Goal: Task Accomplishment & Management: Complete application form

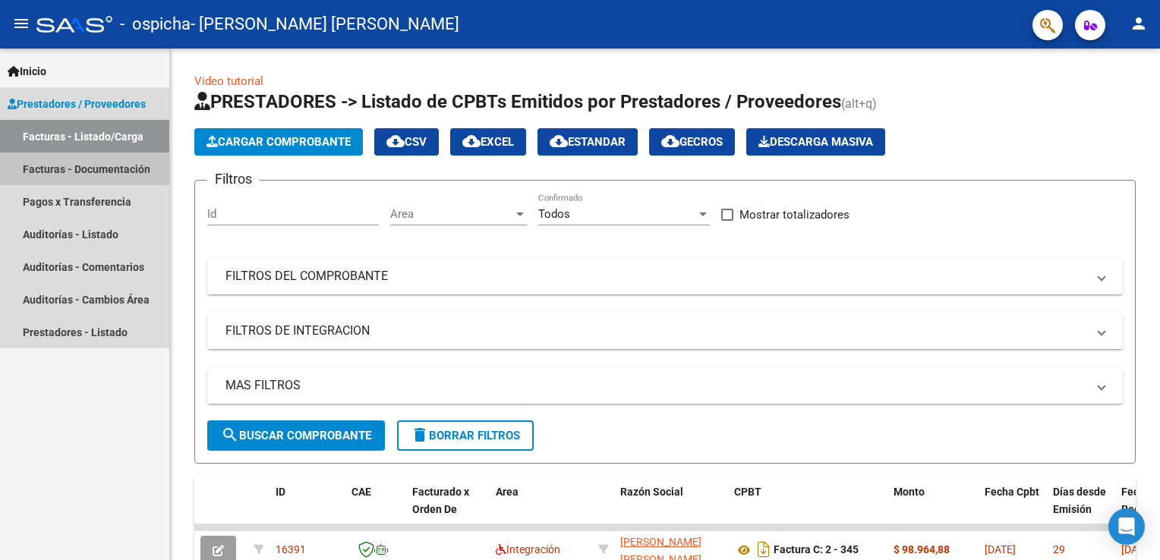
click at [121, 163] on link "Facturas - Documentación" at bounding box center [84, 169] width 169 height 33
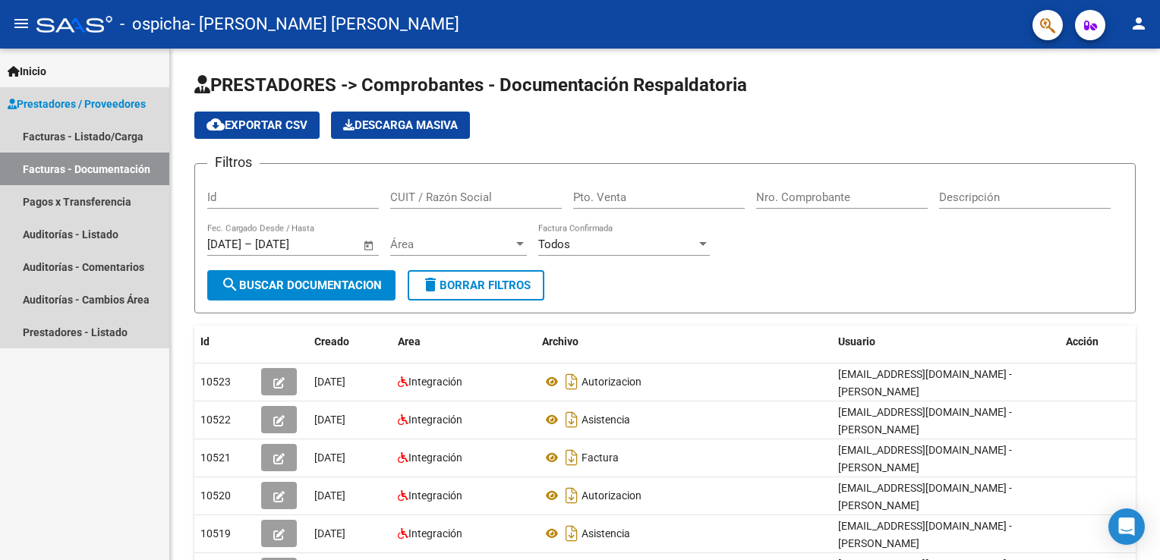
click at [118, 105] on span "Prestadores / Proveedores" at bounding box center [77, 104] width 138 height 17
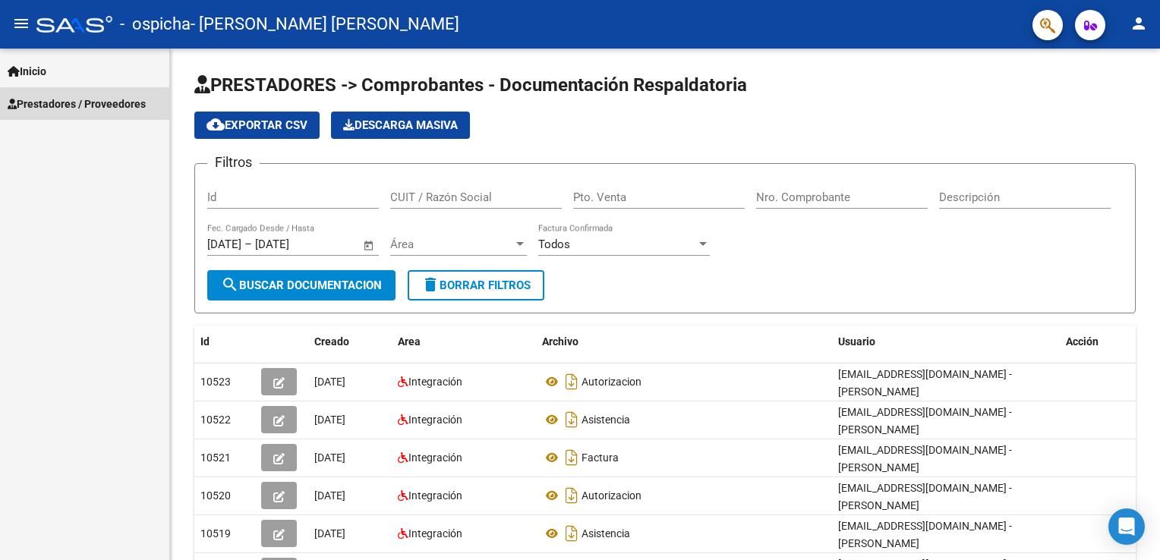
click at [100, 106] on span "Prestadores / Proveedores" at bounding box center [77, 104] width 138 height 17
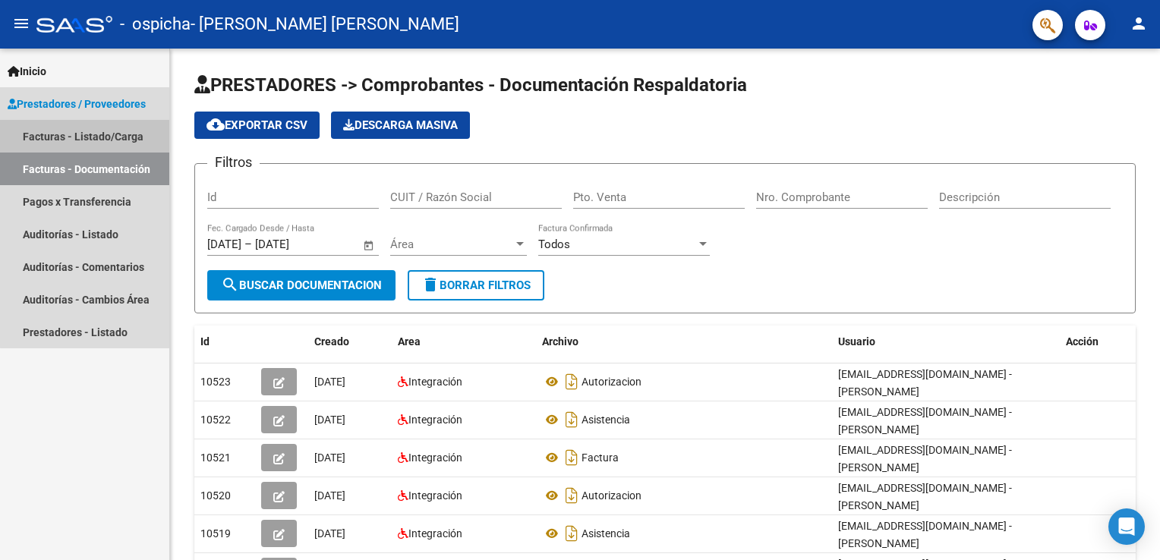
click at [102, 141] on link "Facturas - Listado/Carga" at bounding box center [84, 136] width 169 height 33
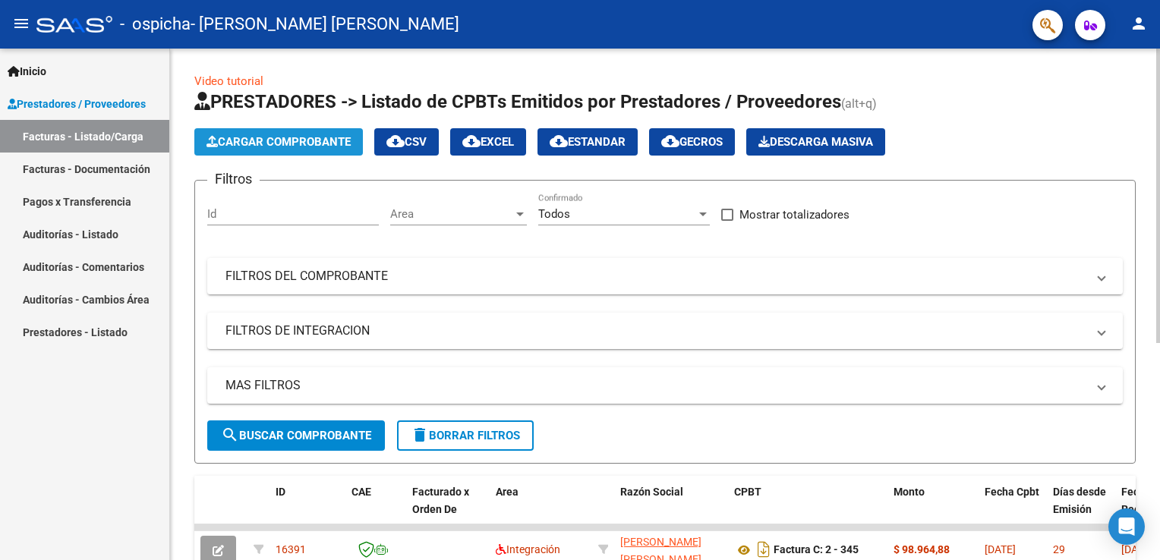
click at [298, 139] on span "Cargar Comprobante" at bounding box center [278, 142] width 144 height 14
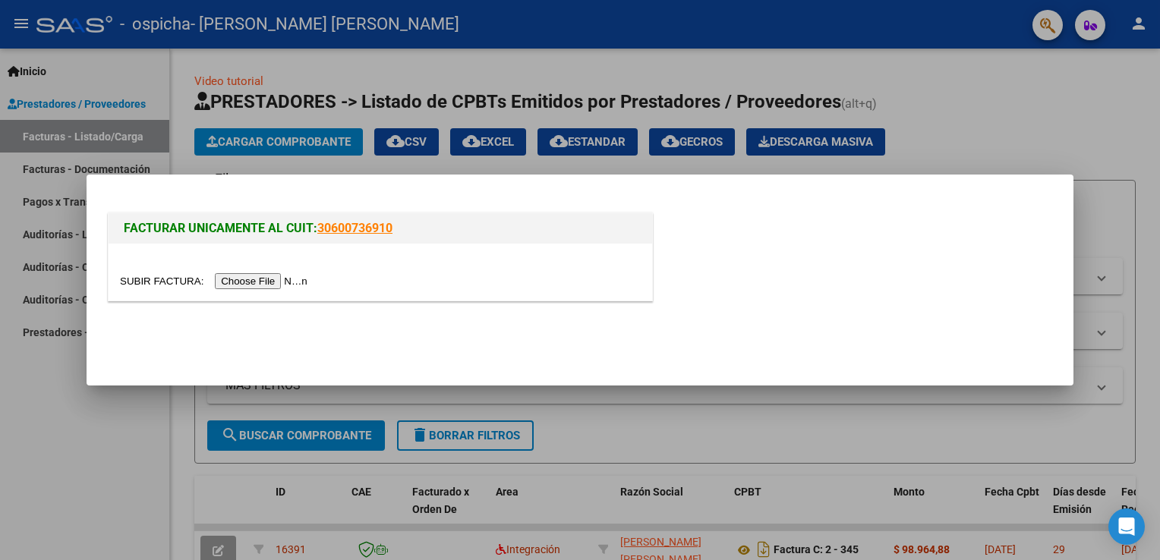
click at [271, 279] on input "file" at bounding box center [216, 281] width 192 height 16
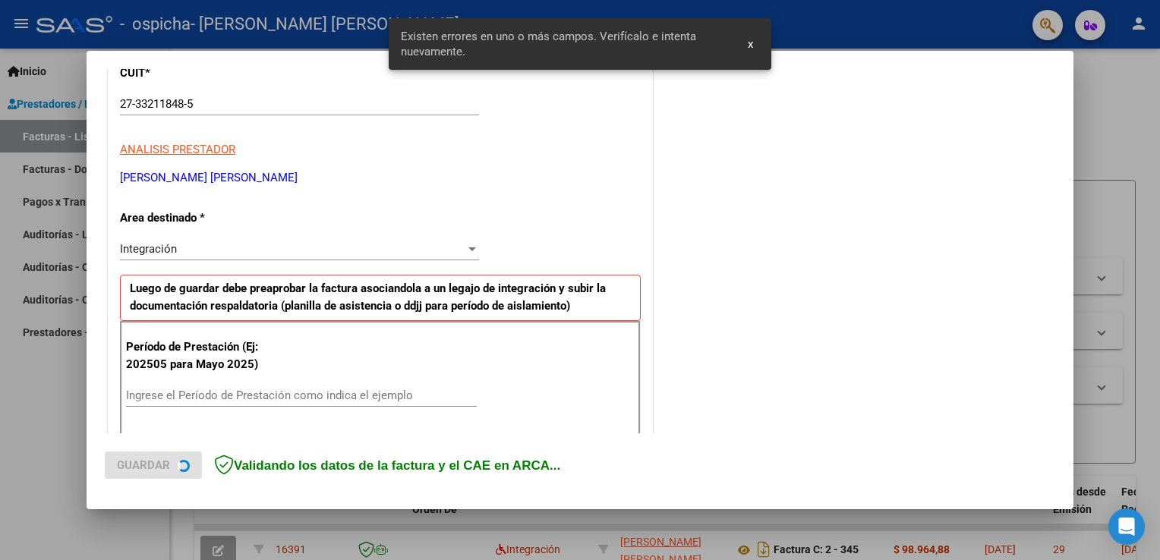
scroll to position [317, 0]
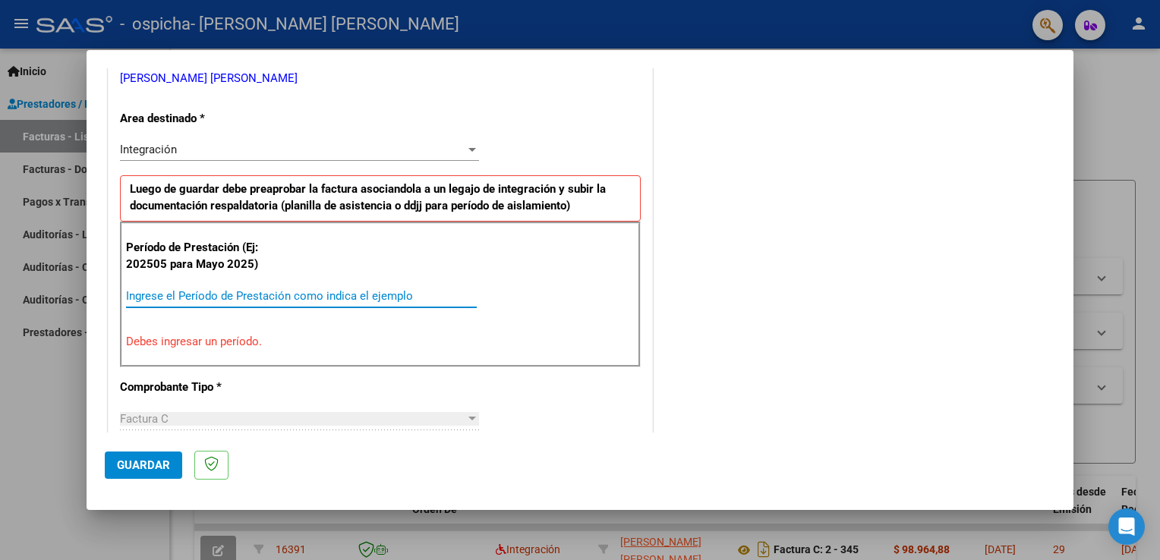
click at [150, 296] on input "Ingrese el Período de Prestación como indica el ejemplo" at bounding box center [301, 296] width 351 height 14
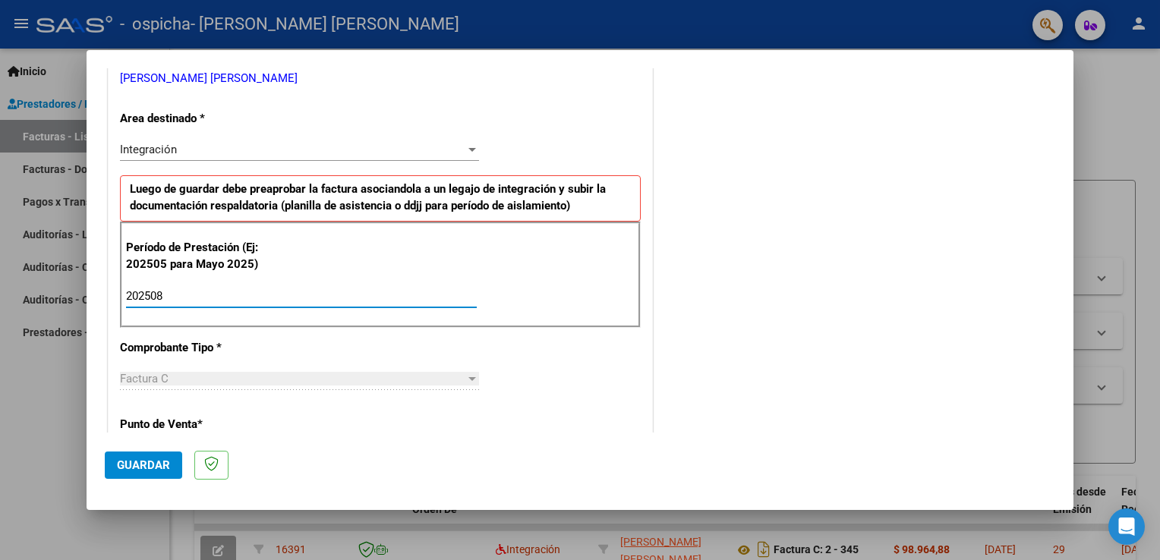
type input "202508"
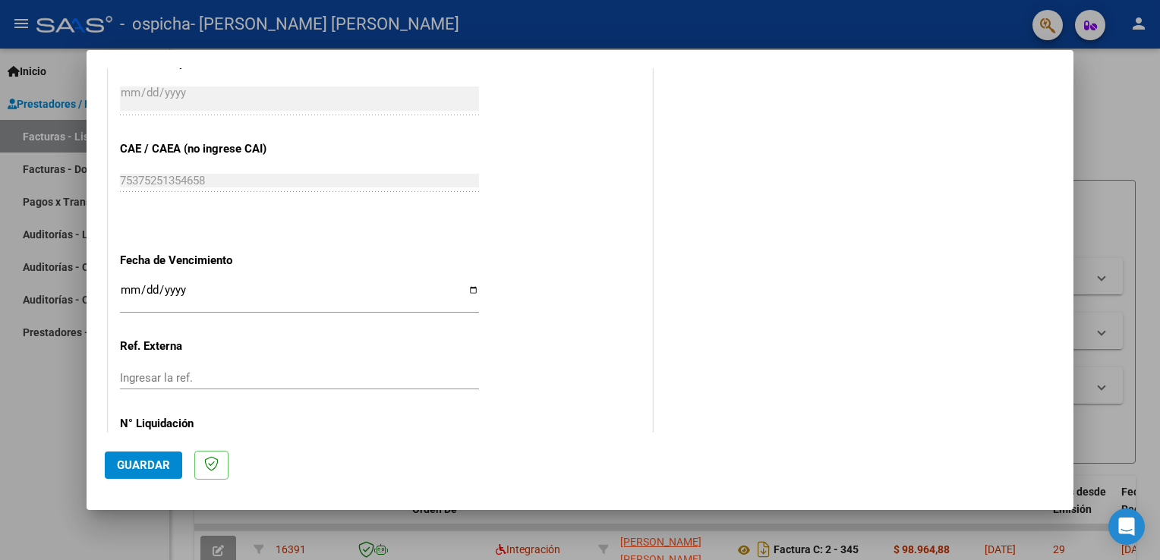
scroll to position [923, 0]
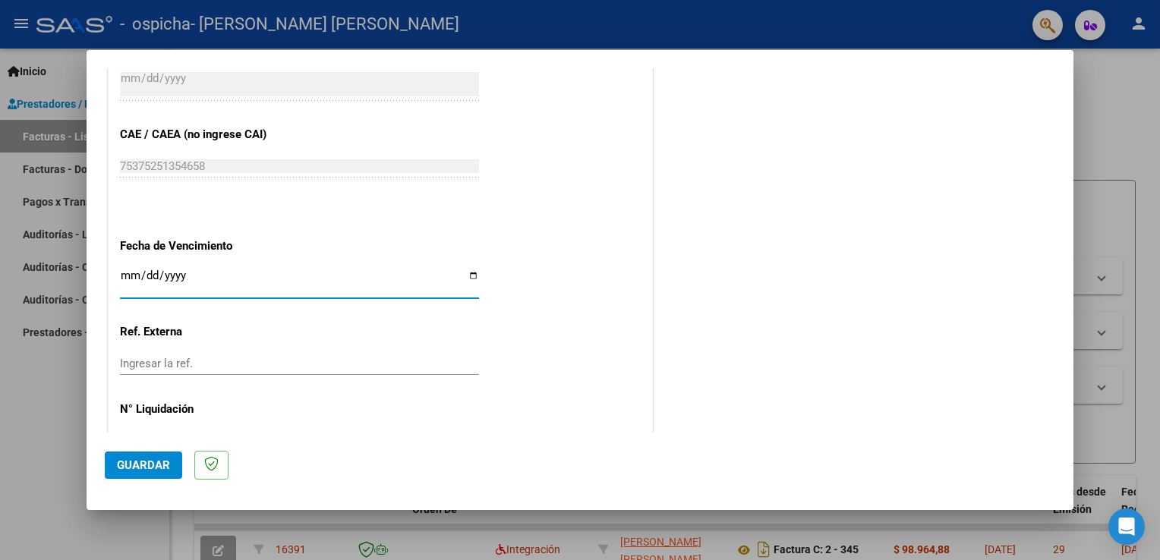
click at [474, 269] on input "Ingresar la fecha" at bounding box center [299, 281] width 359 height 24
type input "[DATE]"
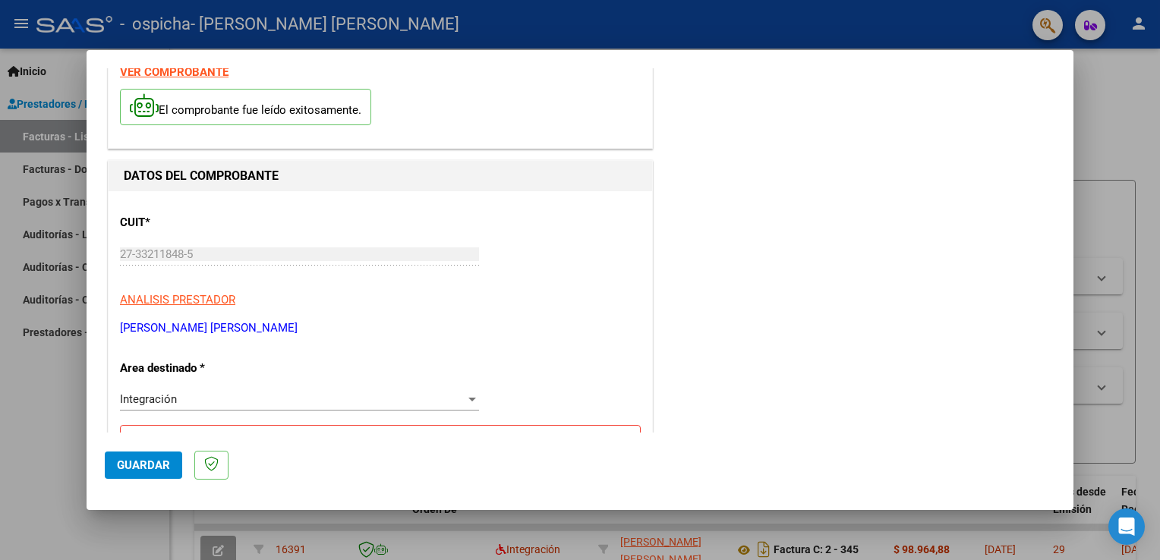
scroll to position [0, 0]
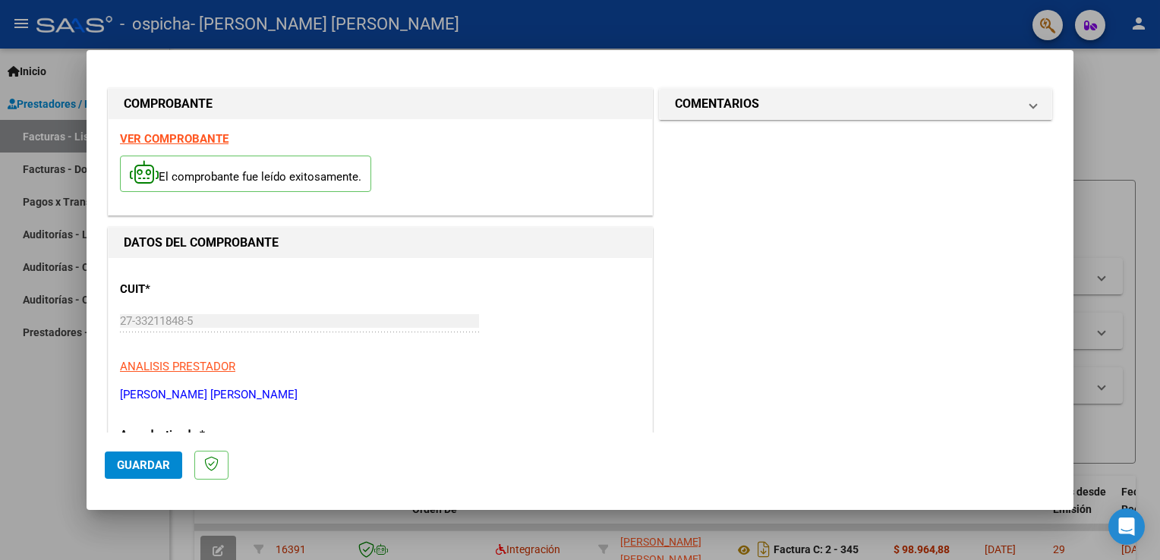
click at [138, 474] on button "Guardar" at bounding box center [143, 465] width 77 height 27
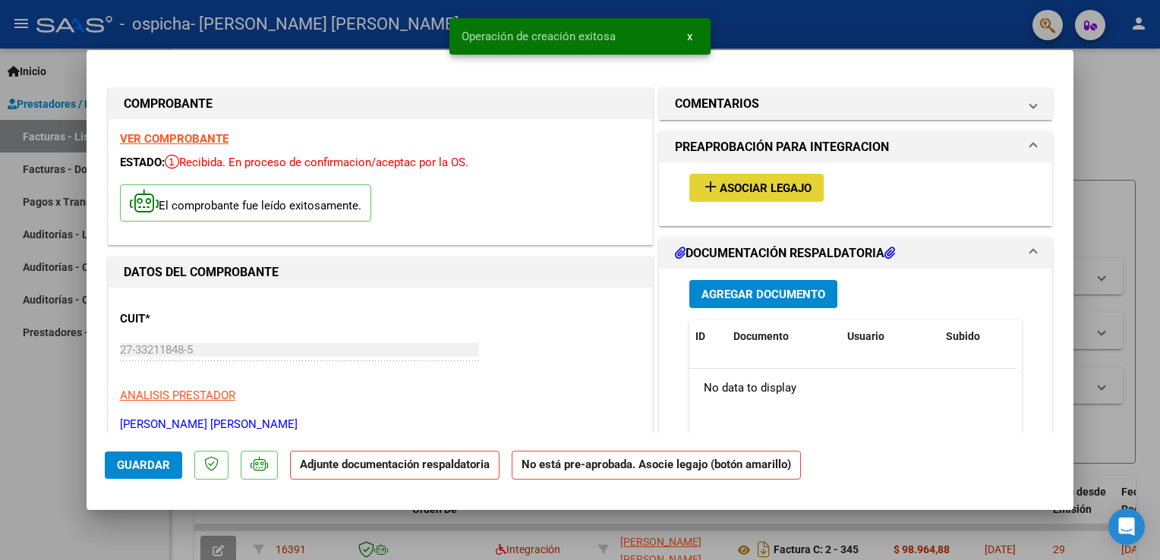
click at [776, 186] on span "Asociar Legajo" at bounding box center [766, 188] width 92 height 14
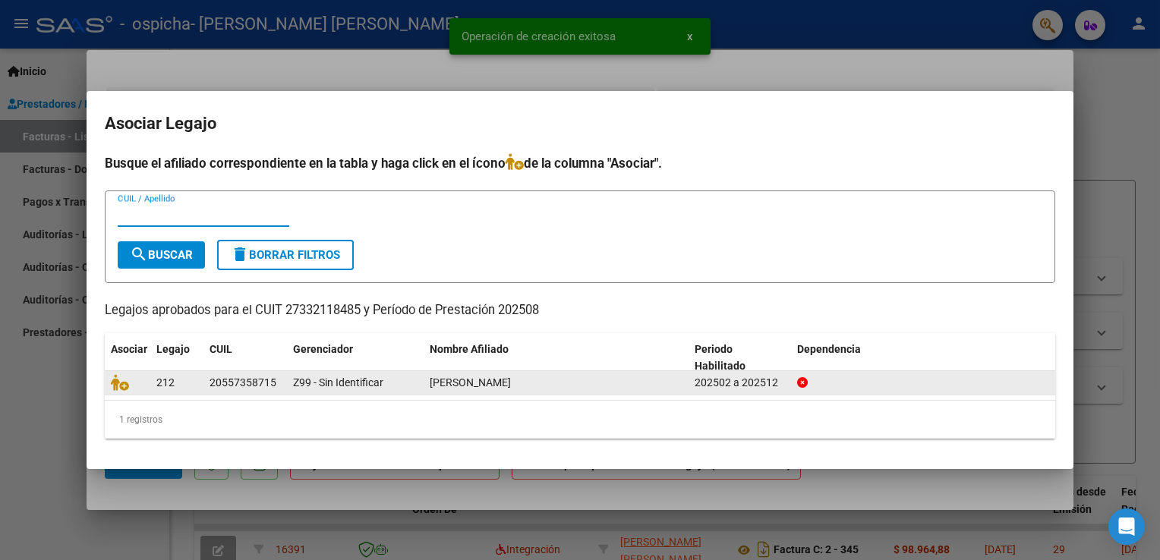
click at [505, 385] on span "[PERSON_NAME]" at bounding box center [470, 382] width 81 height 12
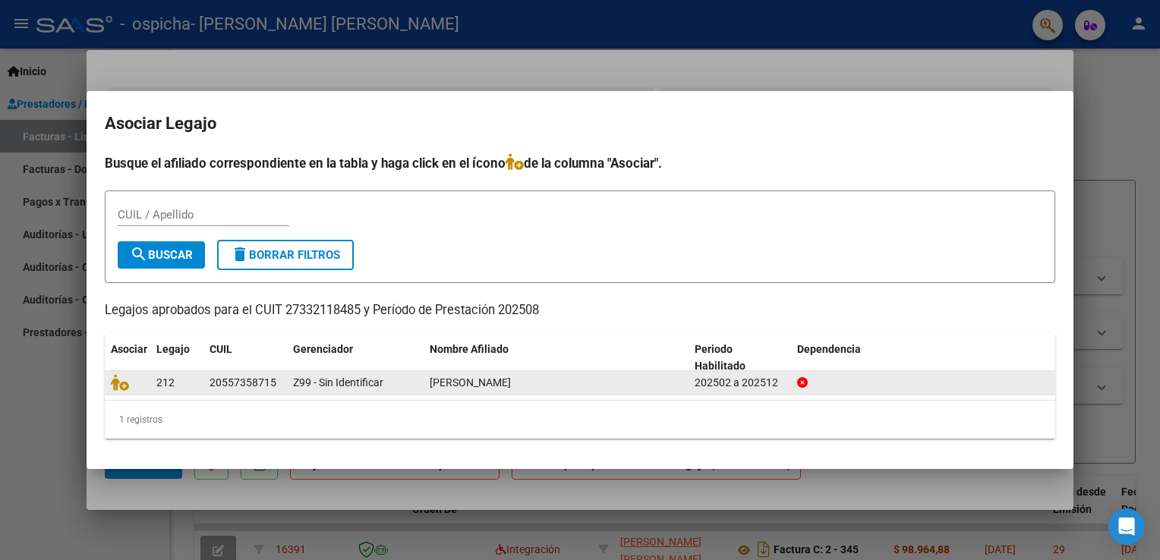
click at [466, 385] on span "[PERSON_NAME]" at bounding box center [470, 382] width 81 height 12
click at [757, 383] on div "202502 a 202512" at bounding box center [739, 382] width 90 height 17
click at [705, 387] on div "202502 a 202512" at bounding box center [739, 382] width 90 height 17
click at [119, 385] on icon at bounding box center [120, 382] width 18 height 17
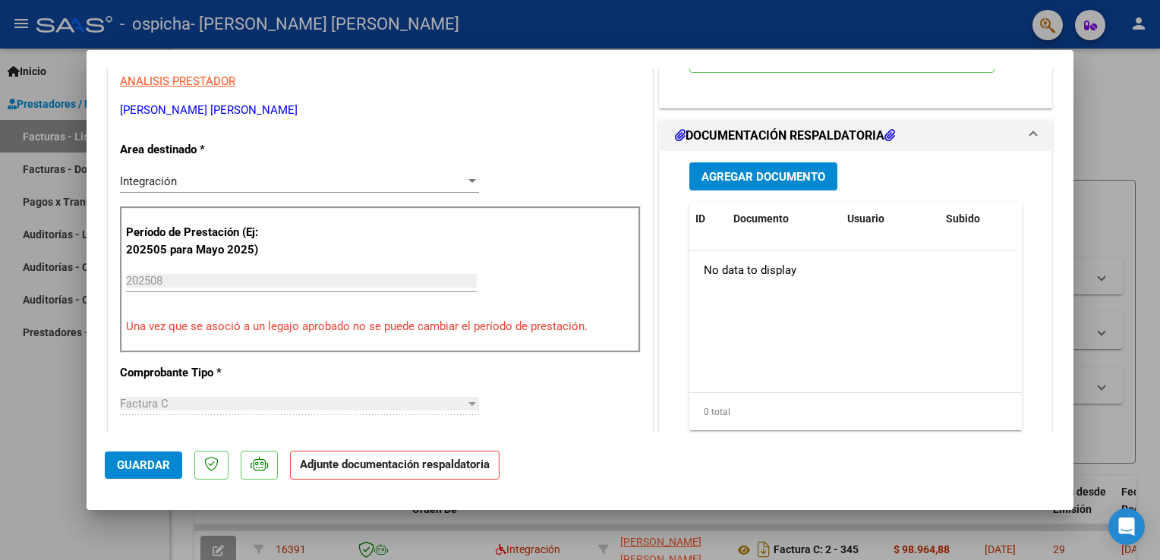
scroll to position [317, 0]
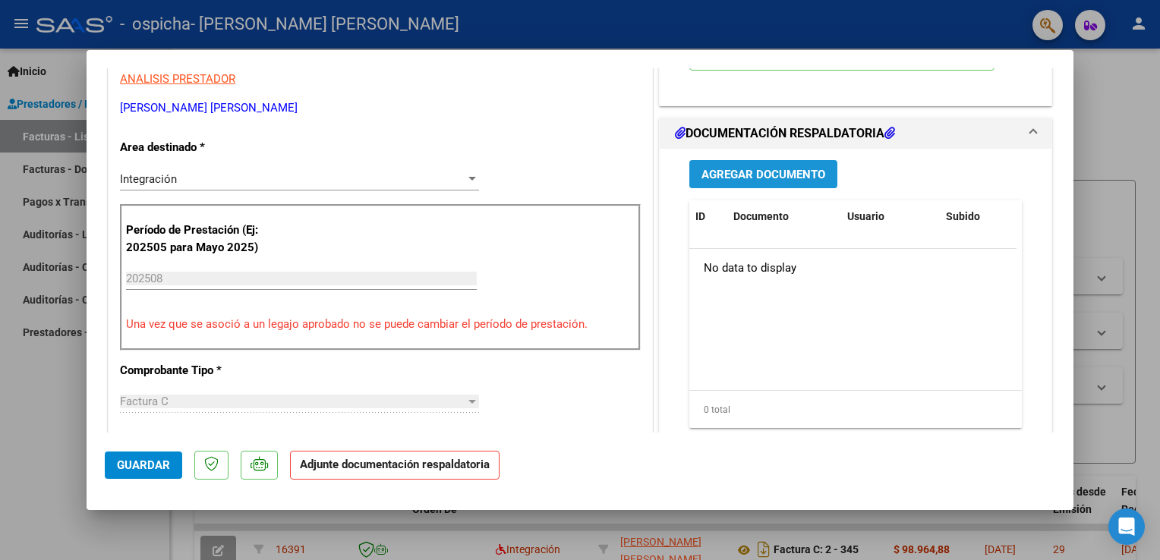
click at [757, 168] on span "Agregar Documento" at bounding box center [763, 175] width 124 height 14
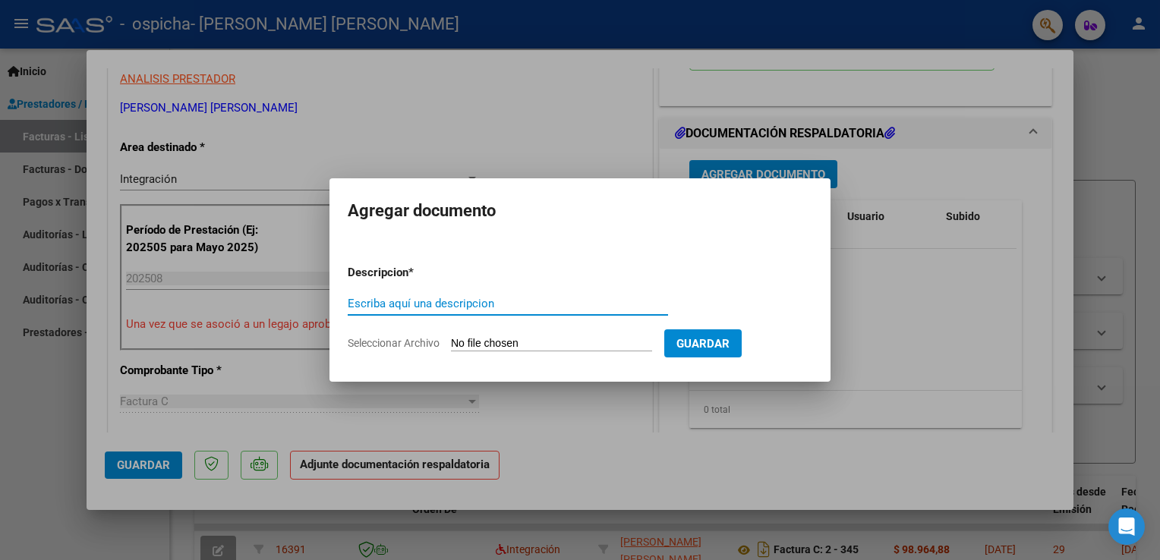
click at [464, 308] on input "Escriba aquí una descripcion" at bounding box center [508, 304] width 320 height 14
type input "ASISTENCIA"
click at [543, 342] on input "Seleccionar Archivo" at bounding box center [551, 344] width 201 height 14
type input "C:\fakepath\[PERSON_NAME] AGOSTO FONO.pdf"
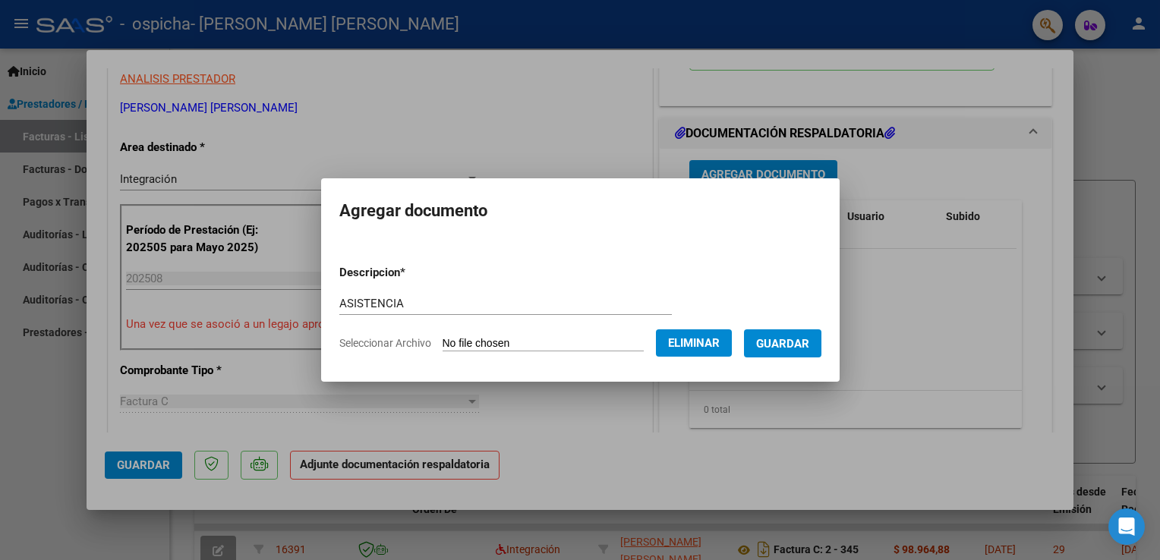
click at [784, 345] on span "Guardar" at bounding box center [782, 344] width 53 height 14
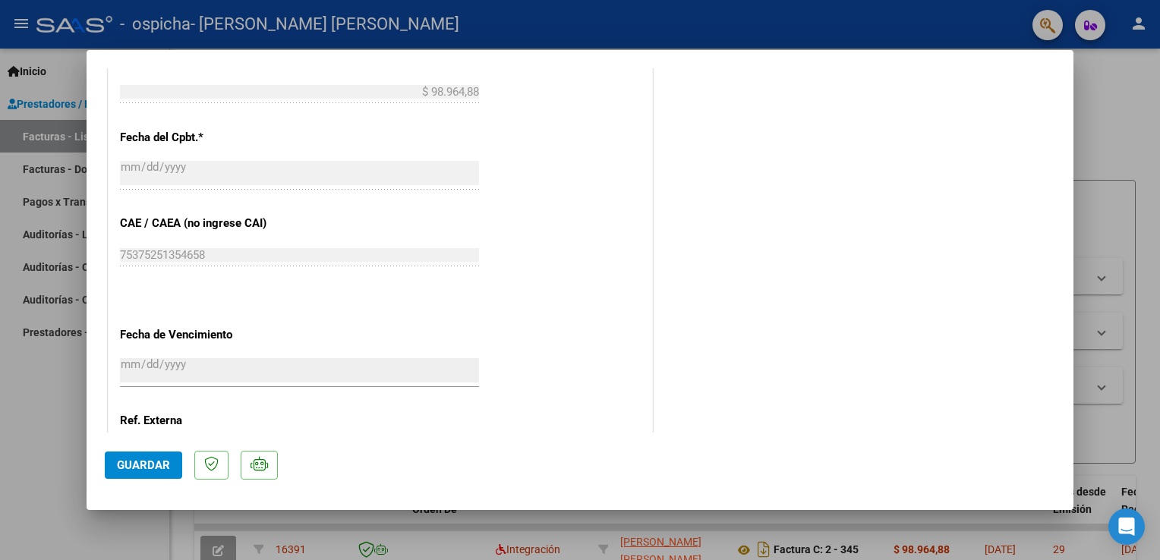
scroll to position [993, 0]
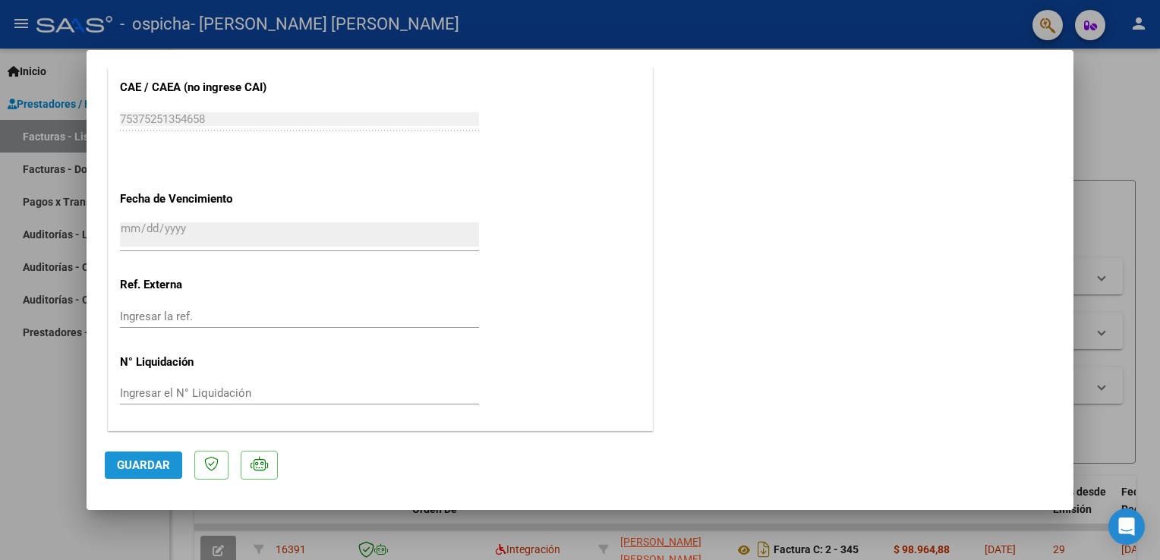
click at [129, 468] on span "Guardar" at bounding box center [143, 465] width 53 height 14
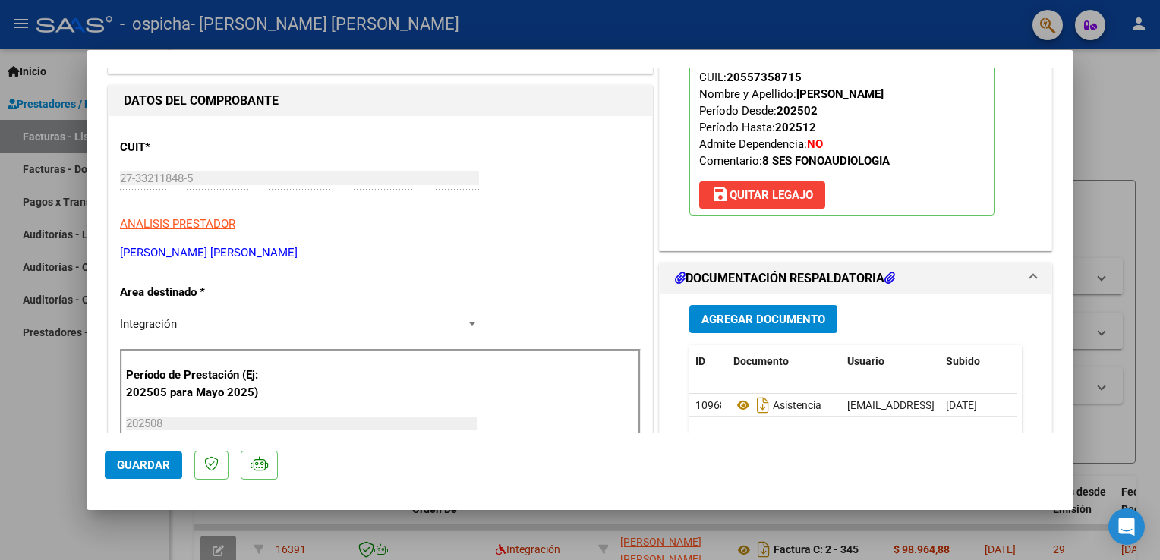
scroll to position [279, 0]
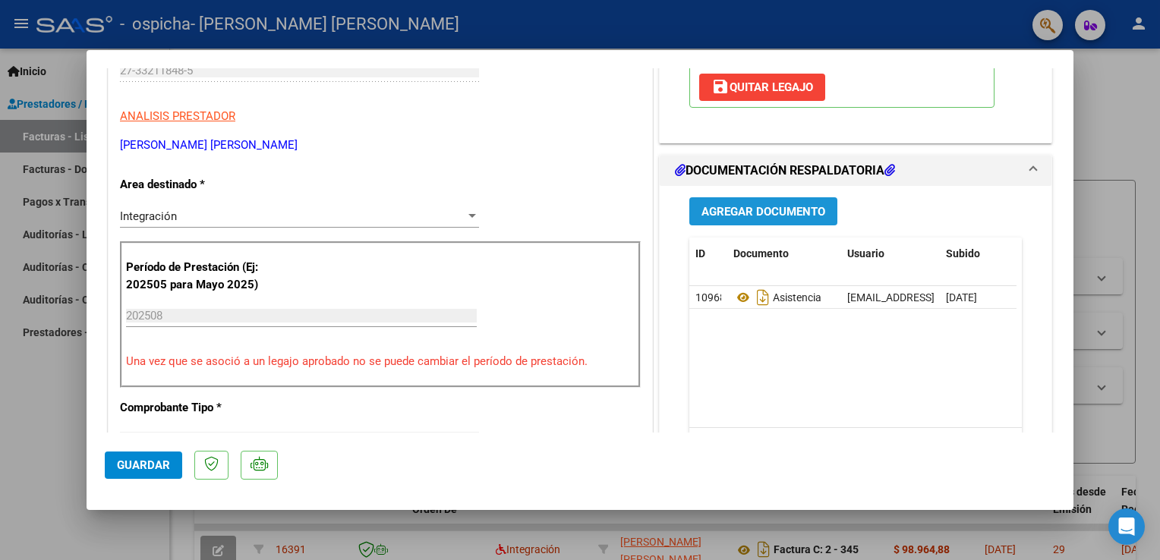
click at [755, 211] on span "Agregar Documento" at bounding box center [763, 212] width 124 height 14
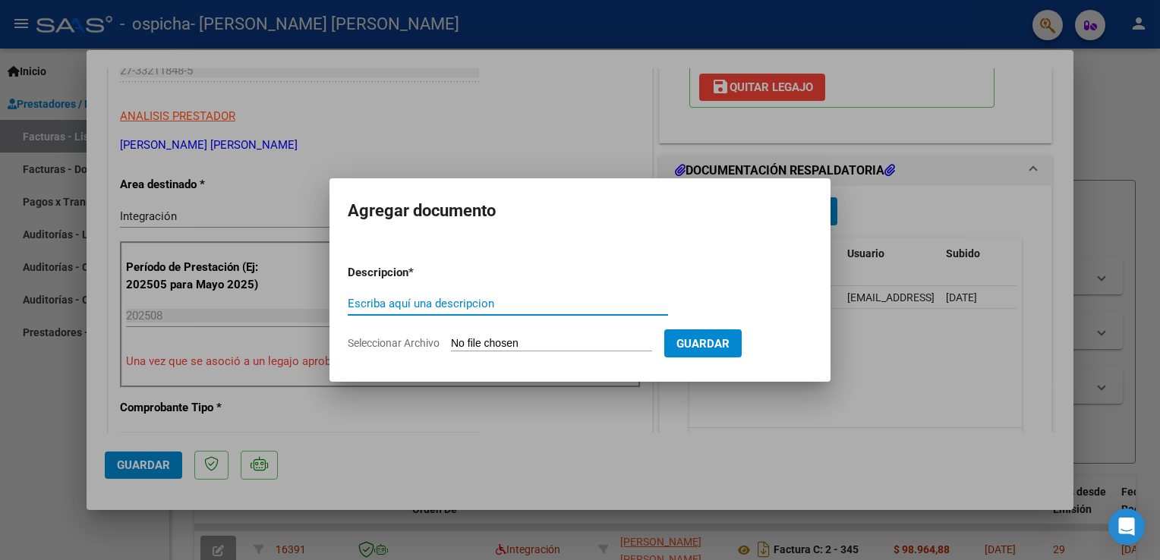
click at [458, 303] on input "Escriba aquí una descripcion" at bounding box center [508, 304] width 320 height 14
type input "AUTORIZACION"
click at [545, 342] on input "Seleccionar Archivo" at bounding box center [551, 344] width 201 height 14
type input "C:\fakepath\AUTORIZACION [PERSON_NAME] 2025.pdf"
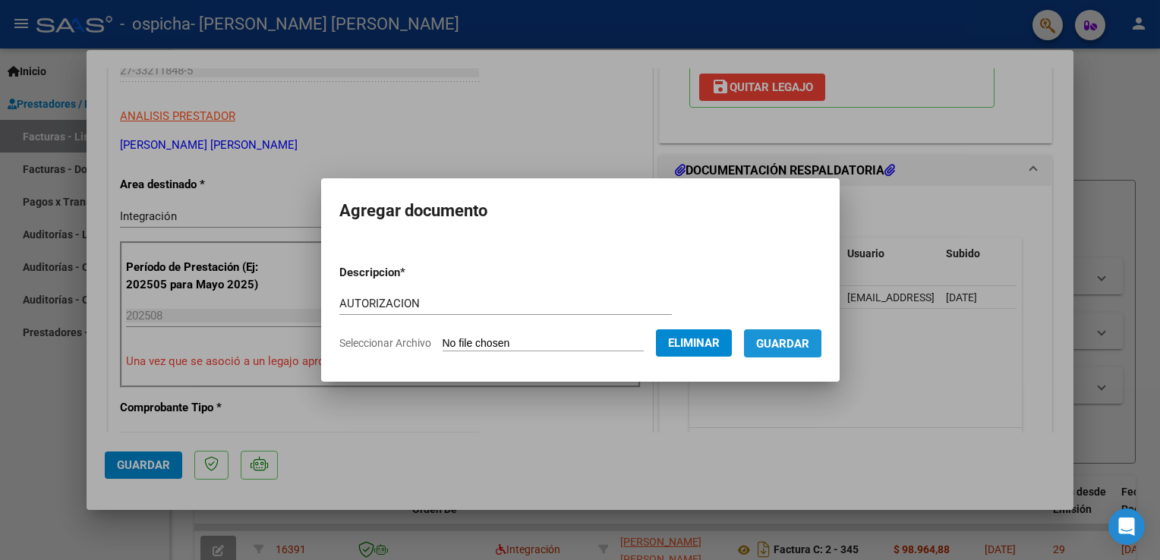
click at [762, 345] on span "Guardar" at bounding box center [782, 344] width 53 height 14
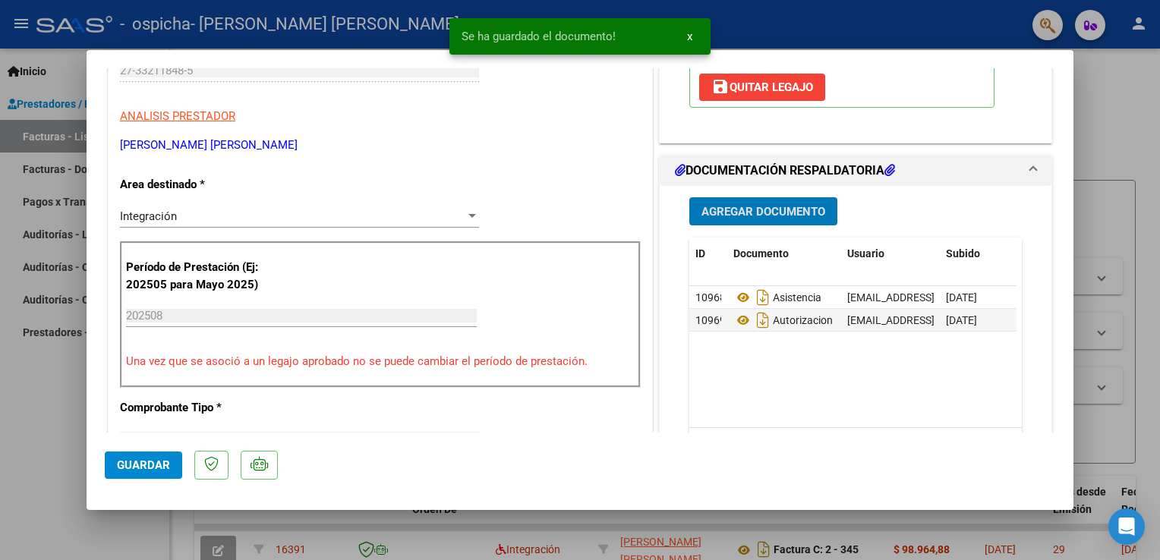
click at [135, 460] on span "Guardar" at bounding box center [143, 465] width 53 height 14
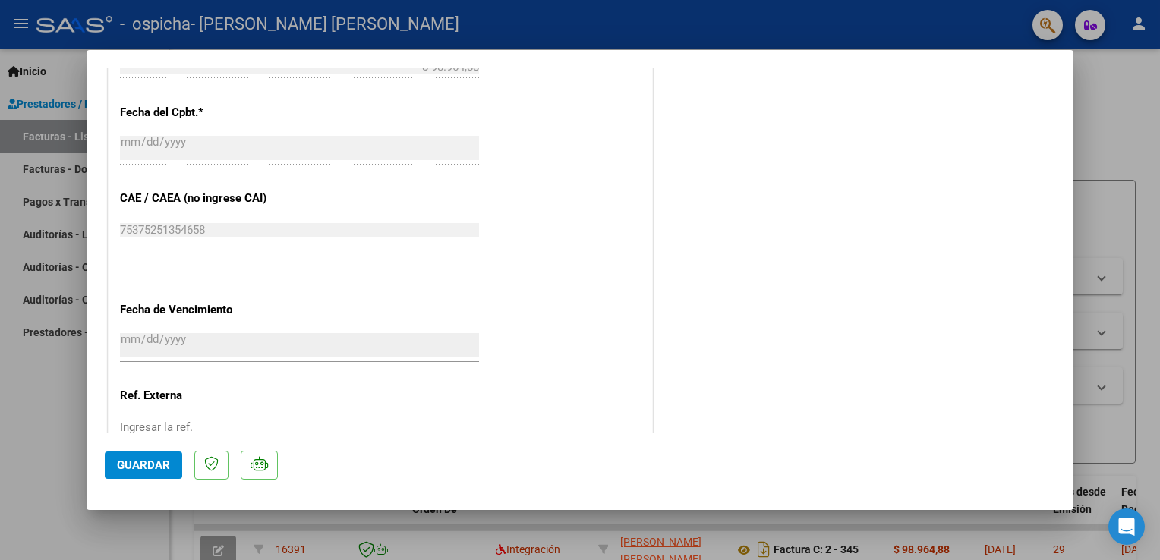
scroll to position [993, 0]
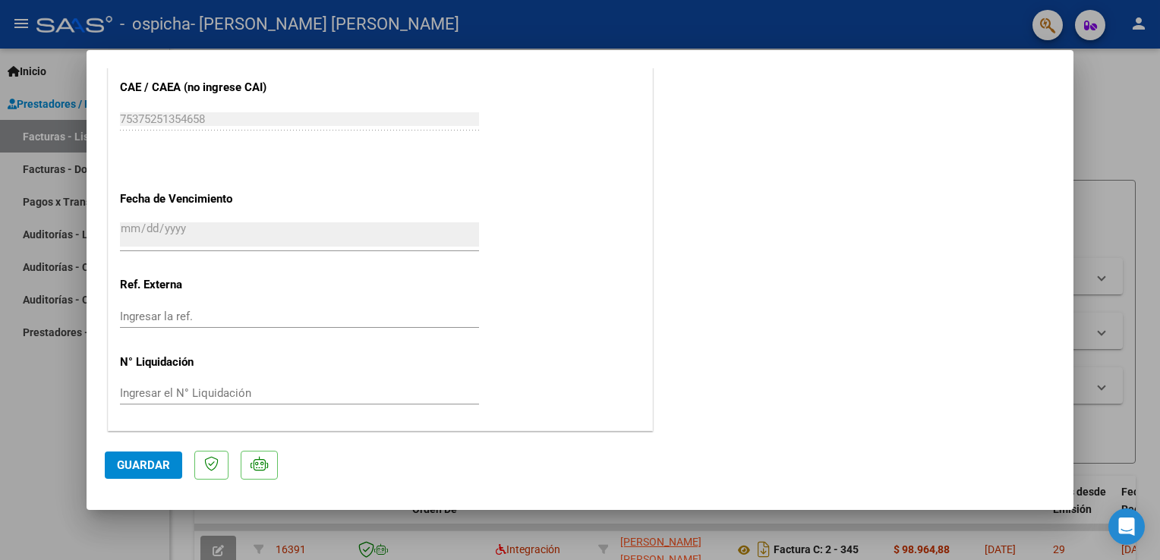
click at [1135, 131] on div at bounding box center [580, 280] width 1160 height 560
type input "$ 0,00"
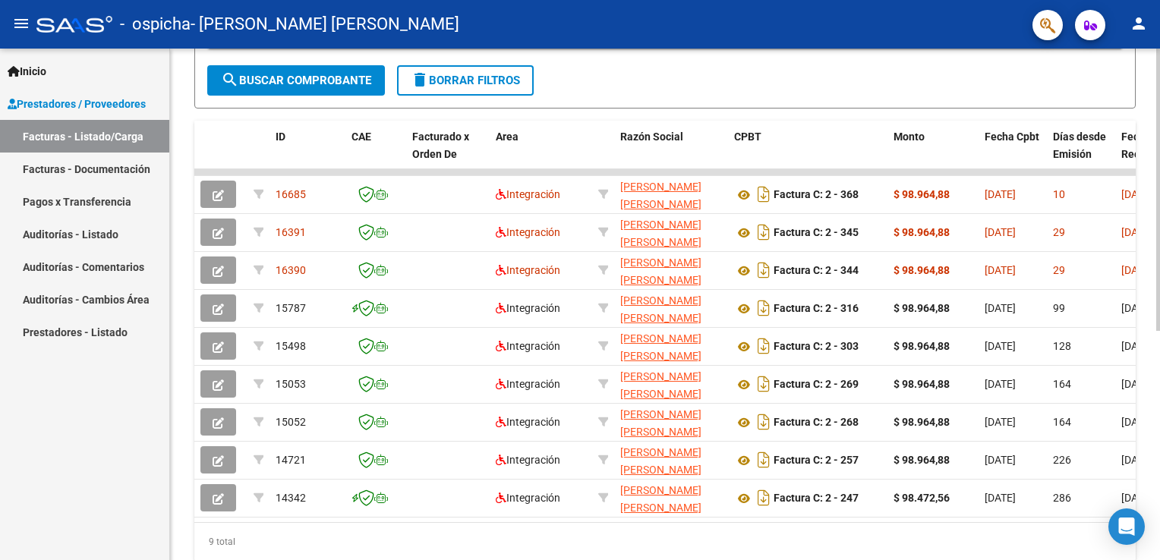
scroll to position [357, 0]
click at [1159, 424] on html "menu - ospicha - [PERSON_NAME] [PERSON_NAME] person Inicio Instructivos Contact…" at bounding box center [580, 280] width 1160 height 560
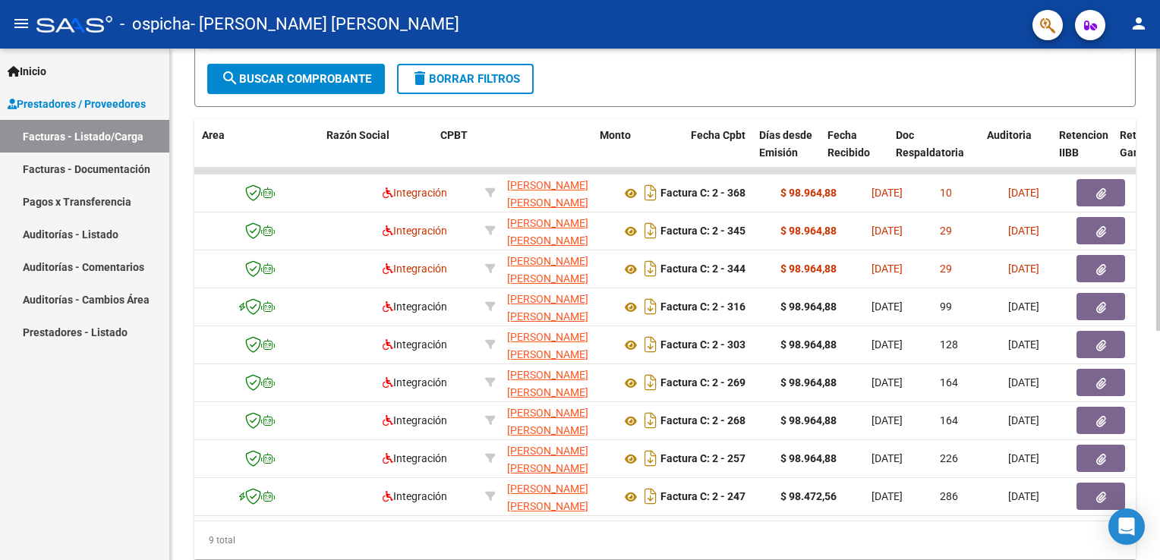
scroll to position [0, 0]
